Goal: Navigation & Orientation: Find specific page/section

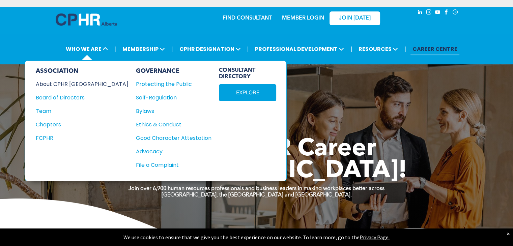
click at [67, 84] on div "About CPHR [GEOGRAPHIC_DATA]" at bounding box center [78, 84] width 84 height 8
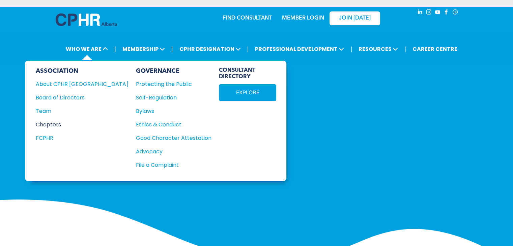
click at [57, 123] on div "Chapters" at bounding box center [78, 124] width 84 height 8
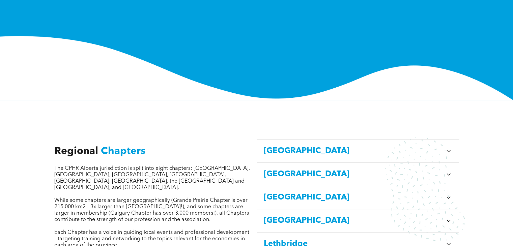
scroll to position [236, 0]
